Goal: Task Accomplishment & Management: Use online tool/utility

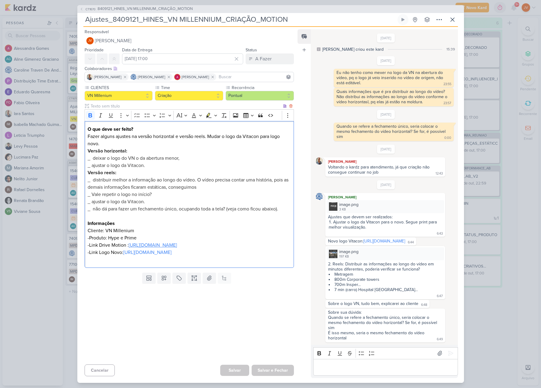
click at [168, 248] on link "[URL][DOMAIN_NAME]" at bounding box center [153, 245] width 48 height 6
click at [203, 15] on input "Ajustes_8409121_HINES_VN MILLENNIUM_CRIAÇÃO_MOTION" at bounding box center [239, 19] width 313 height 11
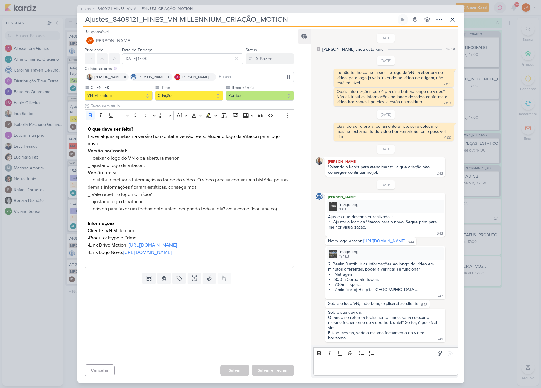
drag, startPoint x: 113, startPoint y: 17, endPoint x: 291, endPoint y: 20, distance: 177.7
click at [291, 20] on input "Ajustes_8409121_HINES_VN MILLENNIUM_CRIAÇÃO_MOTION" at bounding box center [239, 19] width 313 height 11
click at [325, 369] on p "Editor editing area: main" at bounding box center [386, 367] width 138 height 7
click at [450, 350] on icon at bounding box center [451, 353] width 6 height 6
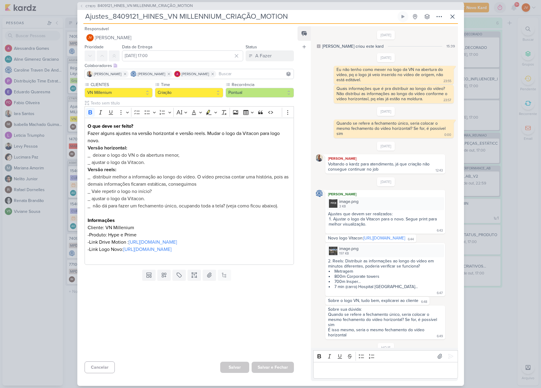
click at [505, 318] on div "CT1670 8409121_HINES_VN MILLENNIUM_CRIAÇÃO_MOTION Ajustes_8409121_HINES_VN MILL…" at bounding box center [270, 194] width 541 height 388
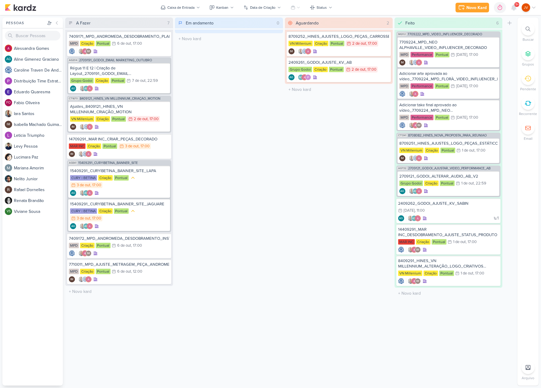
scroll to position [1, 0]
click at [144, 114] on div "Ajustes_8409121_HINES_VN MILLENNIUM_CRIAÇÃO_MOTION" at bounding box center [119, 109] width 98 height 11
click at [0, 0] on div at bounding box center [0, 0] width 0 height 0
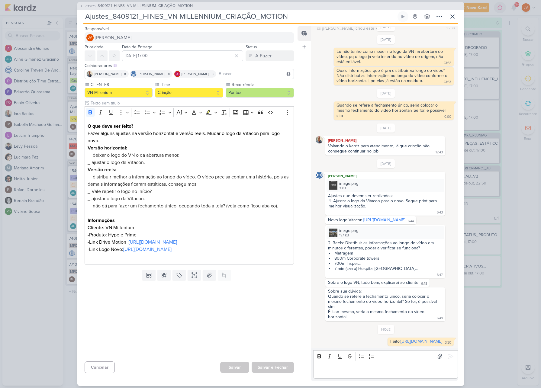
scroll to position [0, 0]
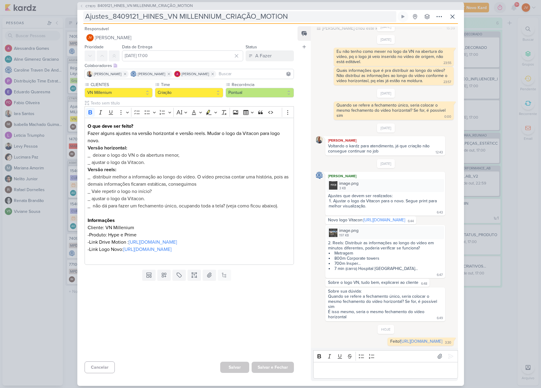
click at [200, 16] on input "Ajustes_8409121_HINES_VN MILLENNIUM_CRIAÇÃO_MOTION" at bounding box center [239, 16] width 313 height 11
click at [517, 320] on div "CT1670 8409121_HINES_VN MILLENNIUM_CRIAÇÃO_MOTION Ajustes_8409121_HINES_VN MILL…" at bounding box center [270, 194] width 541 height 388
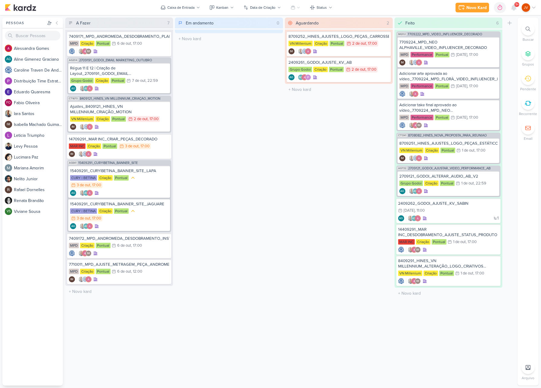
scroll to position [0, 0]
click at [138, 110] on div "Ajustes_8409121_HINES_VN MILLENNIUM_CRIAÇÃO_MOTION" at bounding box center [119, 109] width 98 height 11
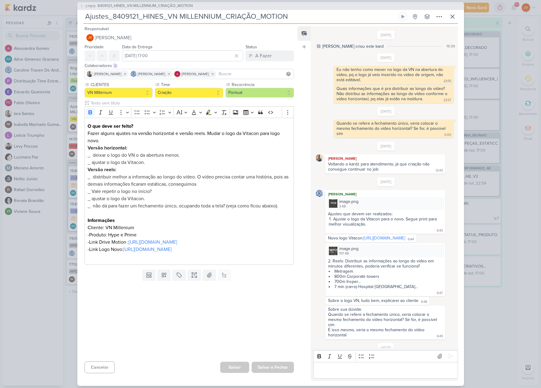
scroll to position [34, 0]
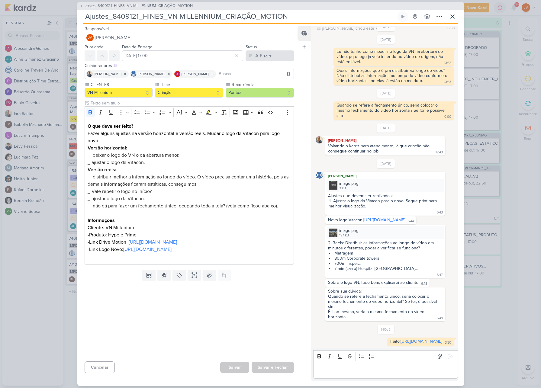
click at [274, 53] on button "A Fazer" at bounding box center [270, 55] width 48 height 11
click at [263, 89] on div "Aguardando" at bounding box center [262, 89] width 23 height 6
click at [273, 367] on button "Salvar e Fechar" at bounding box center [273, 367] width 42 height 11
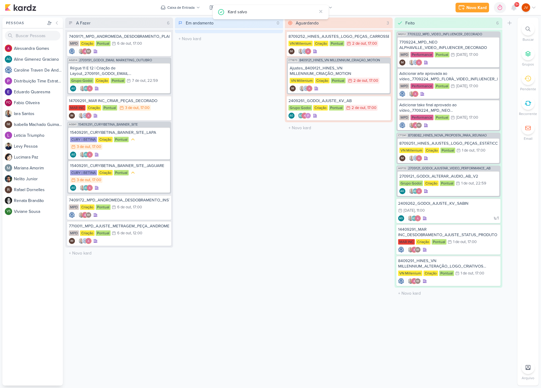
click at [280, 239] on div "Em andamento 0 Mover Para Esquerda Mover Para Direita [GEOGRAPHIC_DATA] O títul…" at bounding box center [229, 202] width 108 height 368
